Goal: Task Accomplishment & Management: Complete application form

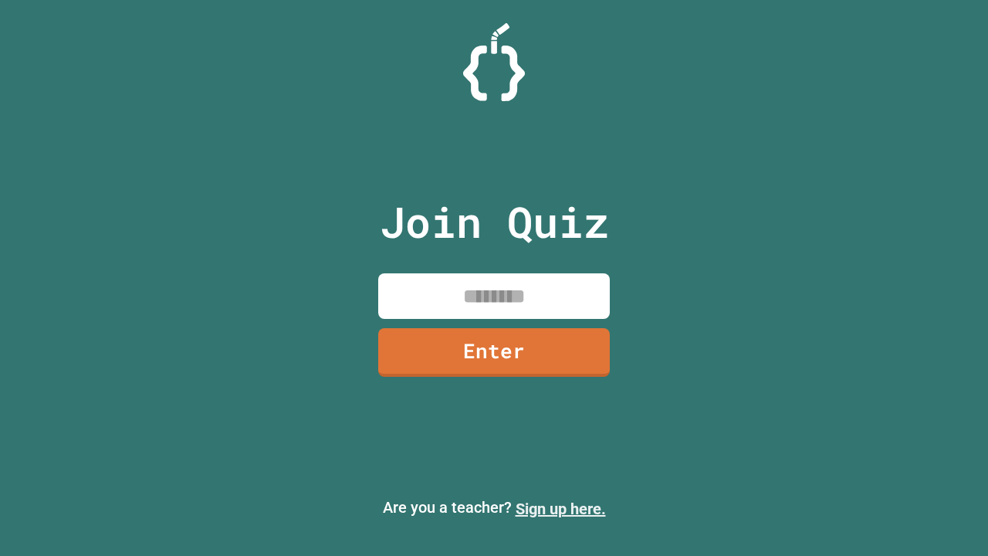
click at [560, 509] on link "Sign up here." at bounding box center [561, 509] width 90 height 19
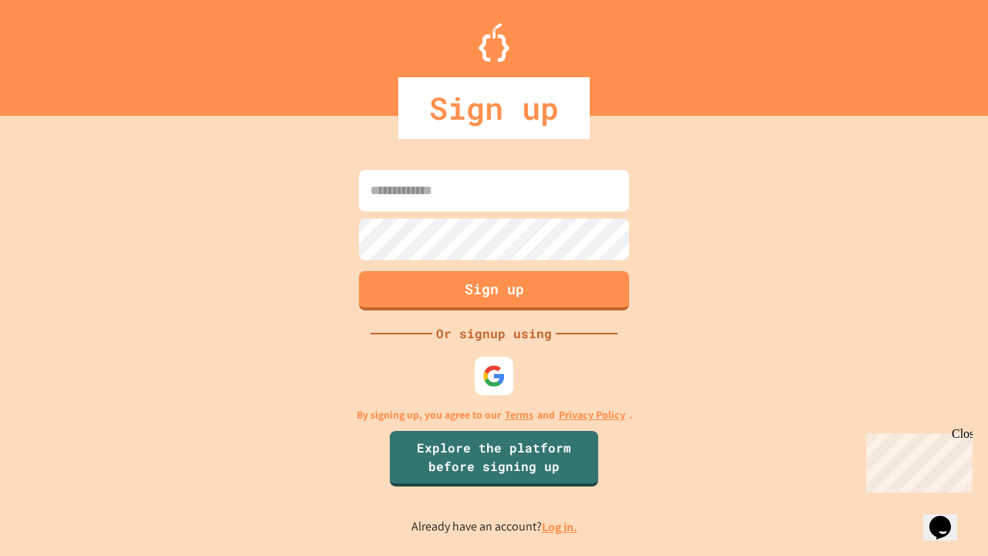
click at [560, 527] on link "Log in." at bounding box center [560, 527] width 36 height 16
